Goal: Task Accomplishment & Management: Manage account settings

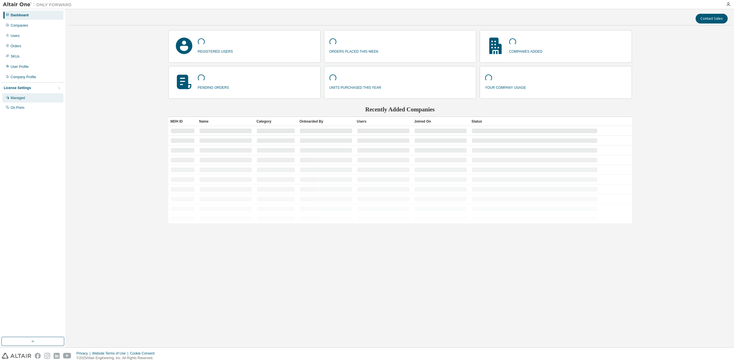
click at [23, 98] on div "Managed" at bounding box center [18, 98] width 14 height 5
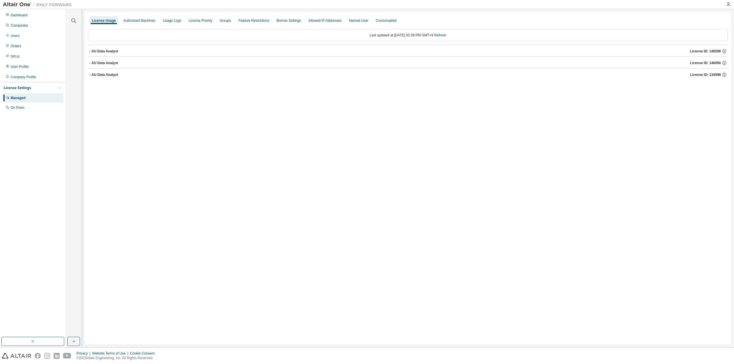
click at [88, 75] on icon "button" at bounding box center [89, 74] width 3 height 3
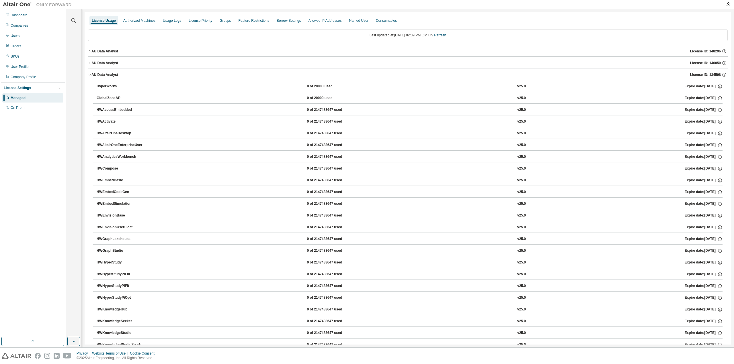
click at [88, 75] on icon "button" at bounding box center [89, 74] width 3 height 3
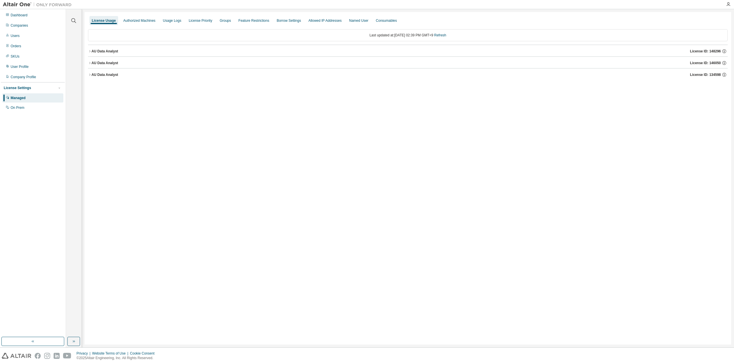
click at [90, 63] on icon "button" at bounding box center [89, 62] width 3 height 3
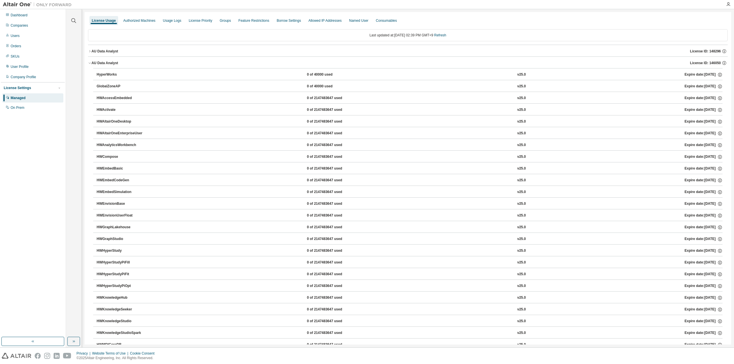
click at [90, 63] on icon "button" at bounding box center [89, 62] width 3 height 3
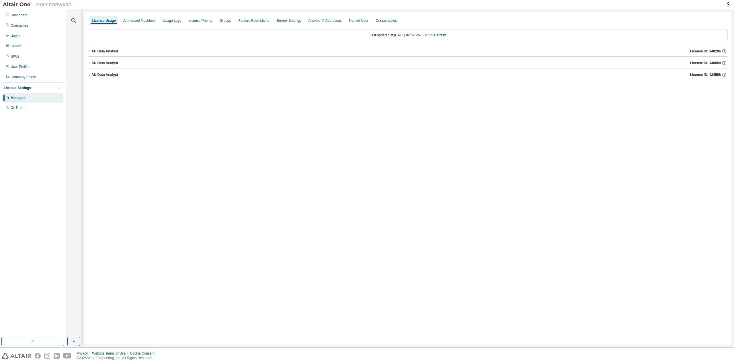
click at [91, 54] on button "AU Data Analyst License ID: 148296" at bounding box center [408, 51] width 640 height 13
